Goal: Find specific page/section: Find specific page/section

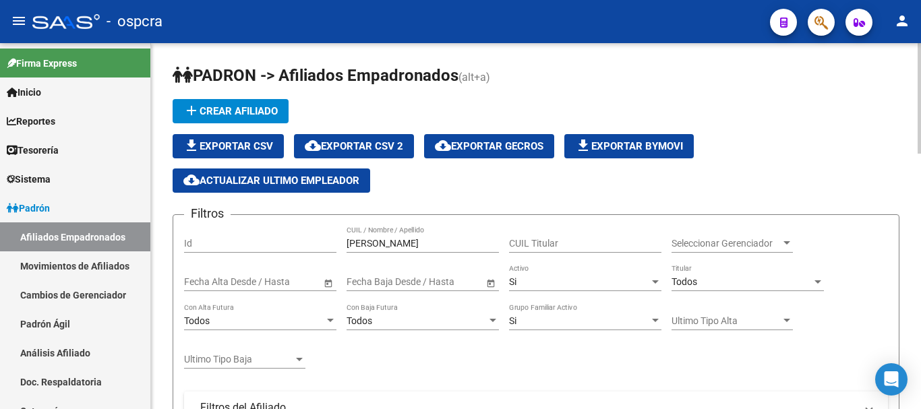
drag, startPoint x: 418, startPoint y: 237, endPoint x: 345, endPoint y: 232, distance: 73.0
click at [345, 232] on div "Filtros Id martin CUIL / Nombre / Apellido CUIL Titular Seleccionar Gerenciador…" at bounding box center [536, 390] width 704 height 328
click at [375, 241] on input "[PERSON_NAME]" at bounding box center [423, 243] width 152 height 11
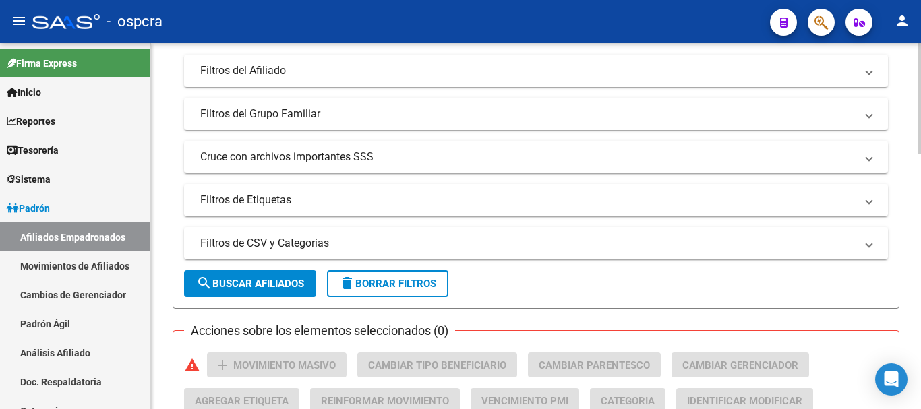
type input "[PERSON_NAME]"
click at [266, 281] on span "search Buscar Afiliados" at bounding box center [250, 284] width 108 height 12
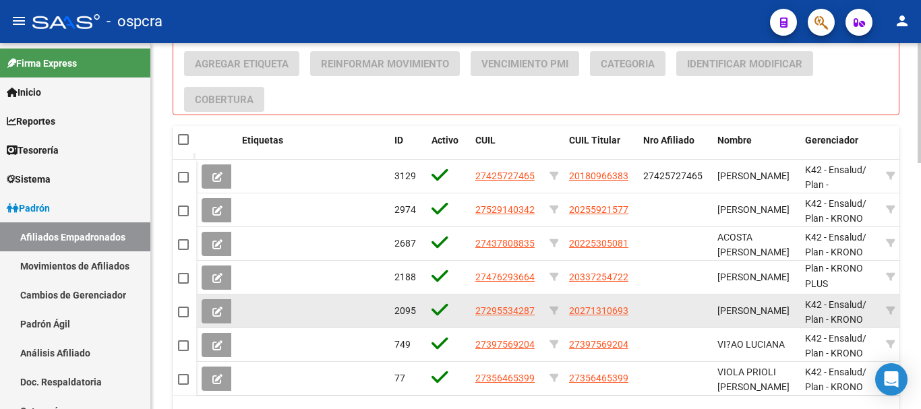
scroll to position [748, 0]
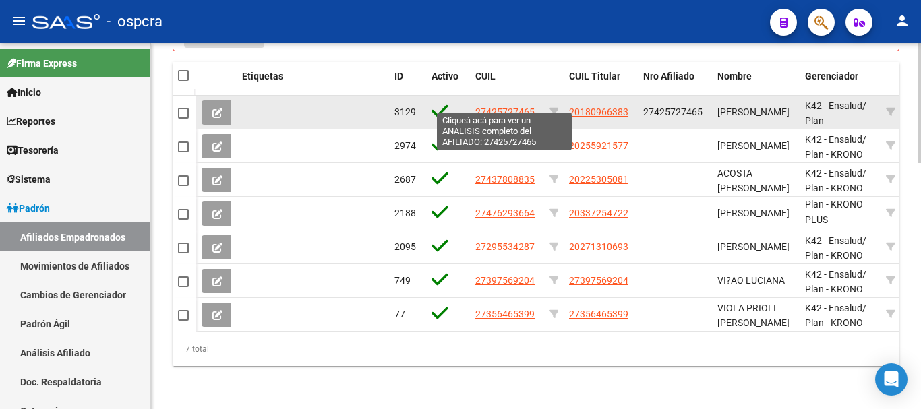
click at [530, 107] on span "27425727465" at bounding box center [504, 112] width 59 height 11
type textarea "27425727465"
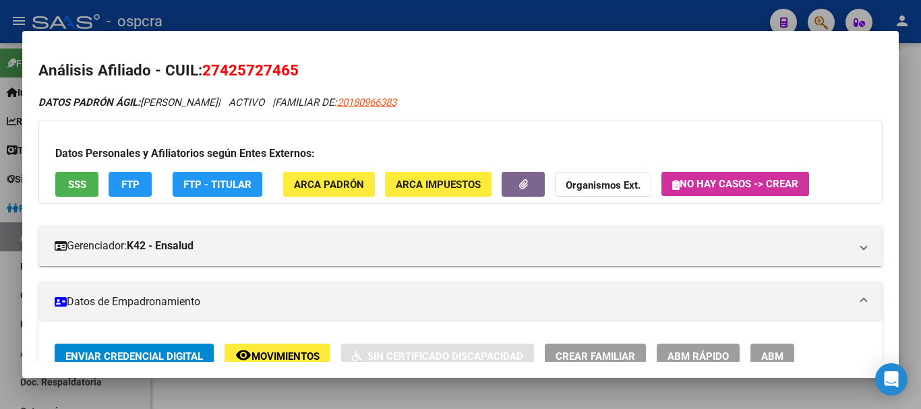
drag, startPoint x: 205, startPoint y: 68, endPoint x: 299, endPoint y: 68, distance: 93.7
click at [299, 68] on span "27425727465" at bounding box center [250, 70] width 96 height 18
copy span "27425727465"
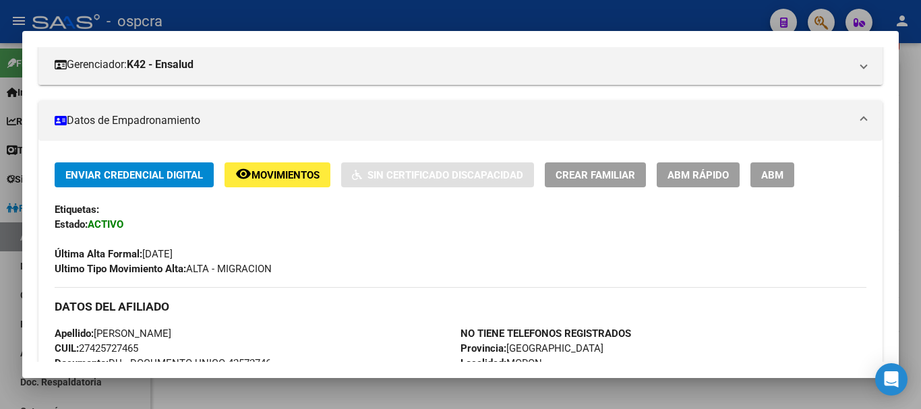
scroll to position [0, 0]
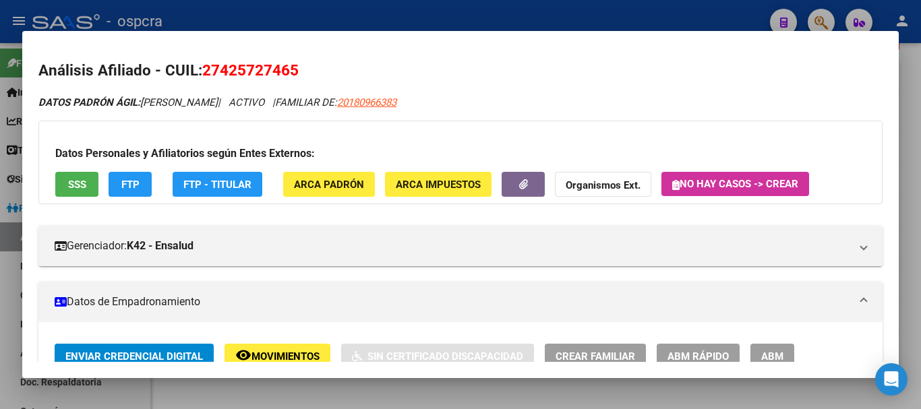
click at [0, 217] on div at bounding box center [460, 204] width 921 height 409
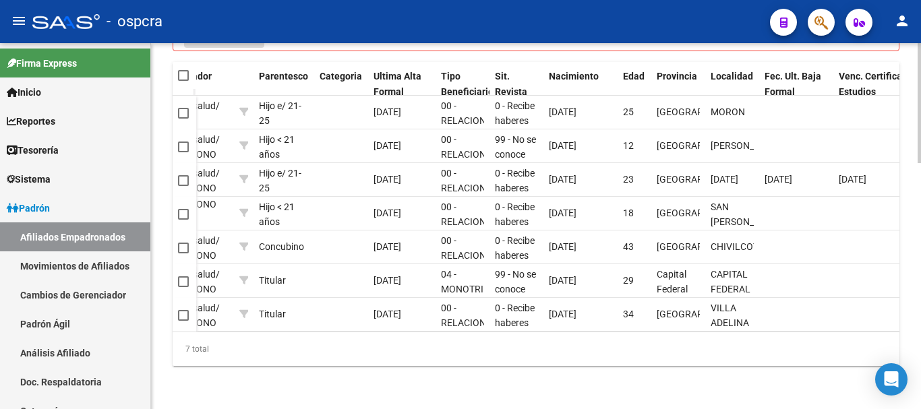
scroll to position [0, 649]
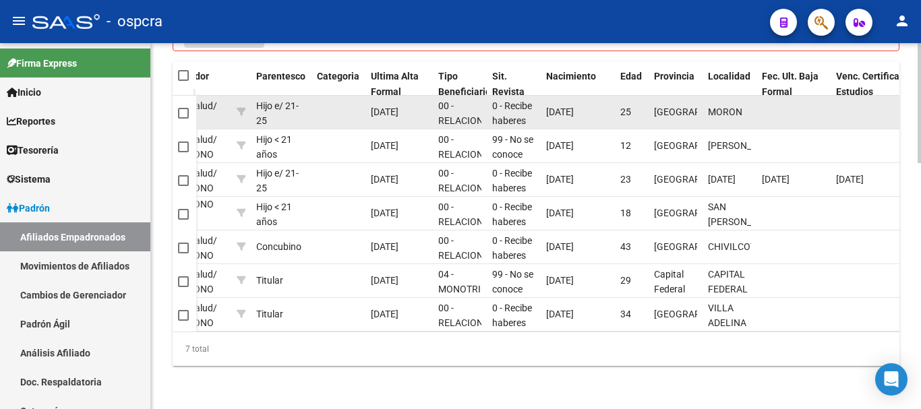
click at [544, 102] on datatable-body-cell "[DATE]" at bounding box center [578, 112] width 74 height 33
click at [573, 107] on span "[DATE]" at bounding box center [560, 112] width 28 height 11
drag, startPoint x: 593, startPoint y: 103, endPoint x: 551, endPoint y: 102, distance: 42.5
click at [551, 107] on span "[DATE]" at bounding box center [560, 112] width 28 height 11
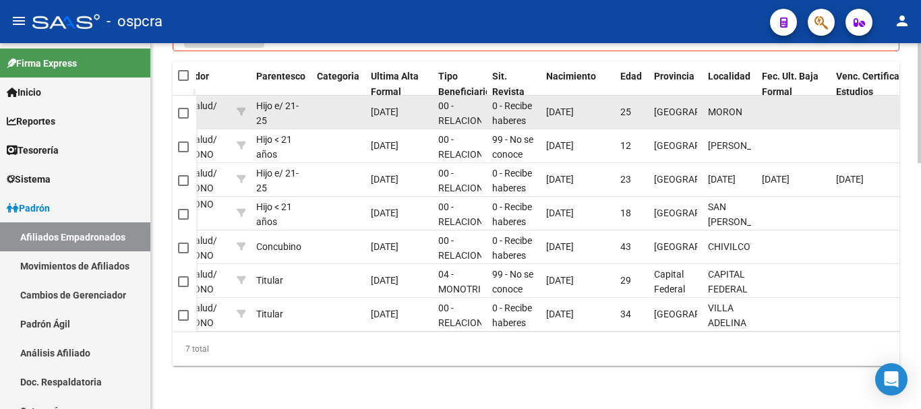
drag, startPoint x: 547, startPoint y: 101, endPoint x: 601, endPoint y: 94, distance: 55.0
click at [601, 105] on div "[DATE]" at bounding box center [577, 113] width 63 height 16
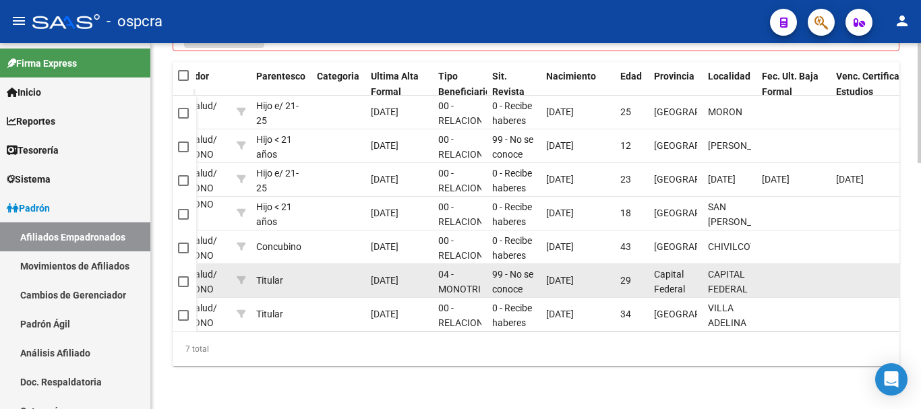
copy span "[DATE]"
